Goal: Find specific page/section: Find specific page/section

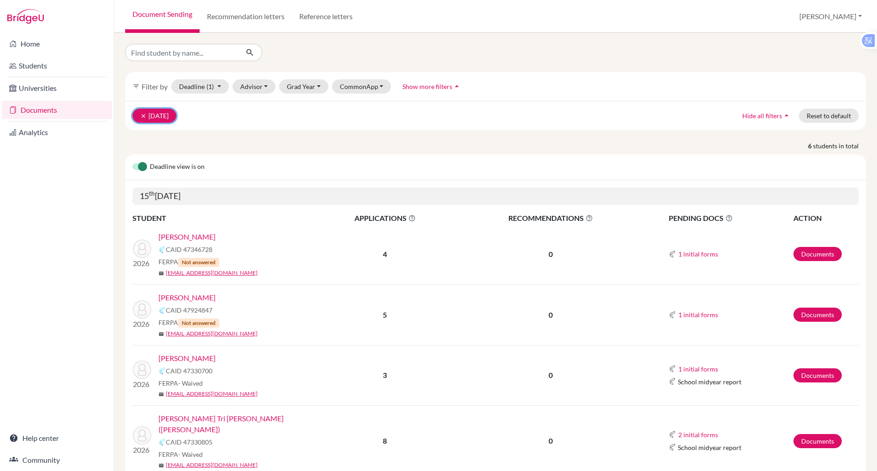
click at [176, 116] on button "clear [DATE]" at bounding box center [154, 116] width 44 height 14
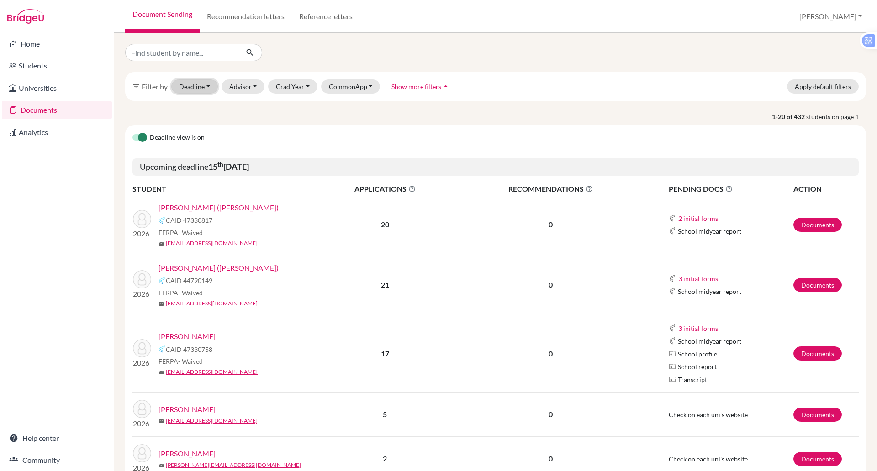
click at [204, 90] on button "Deadline - Select a date range Or double click for a single date selection [DAT…" at bounding box center [194, 86] width 47 height 14
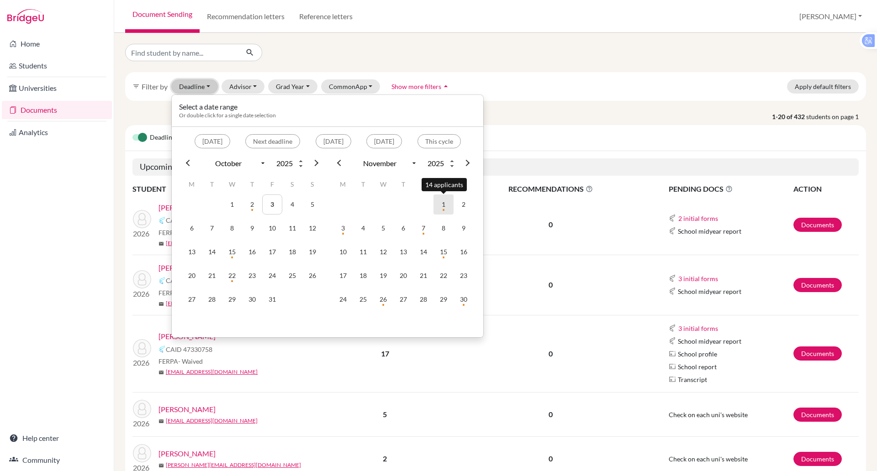
click at [442, 203] on td "1" at bounding box center [443, 205] width 20 height 20
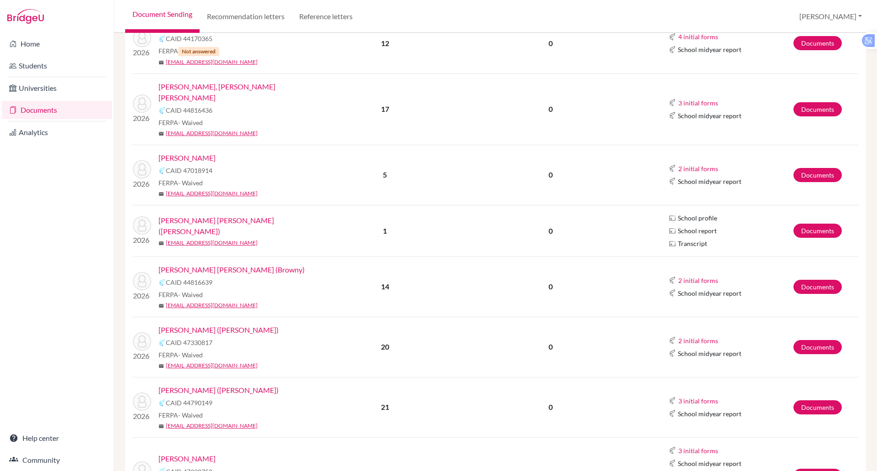
scroll to position [642, 0]
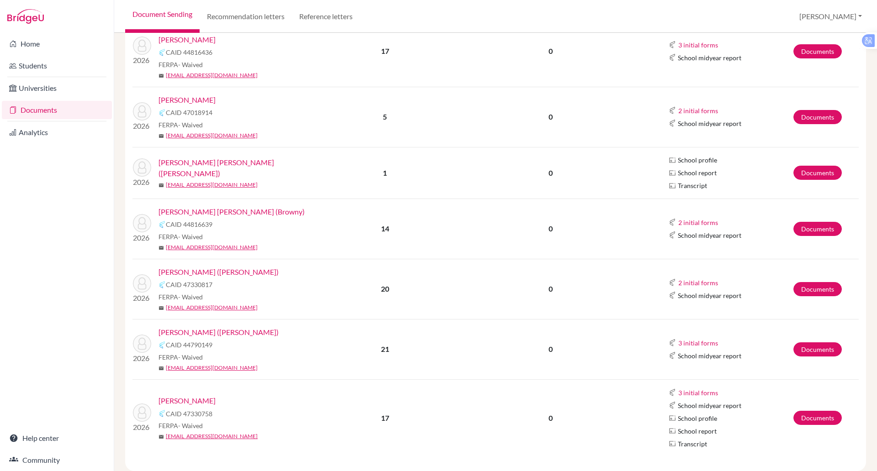
click at [176, 395] on link "[PERSON_NAME]" at bounding box center [186, 400] width 57 height 11
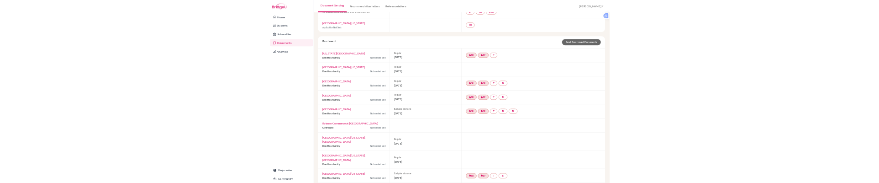
scroll to position [119, 0]
